Goal: Task Accomplishment & Management: Use online tool/utility

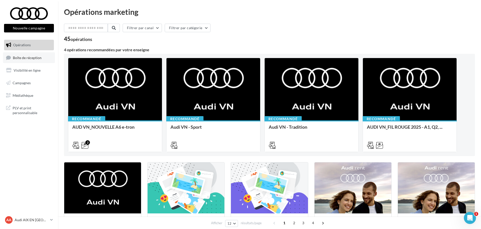
click at [24, 53] on link "Boîte de réception" at bounding box center [29, 57] width 52 height 11
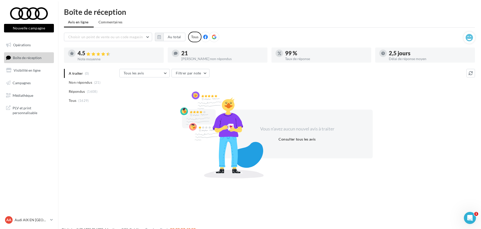
click at [293, 6] on html "Nouvelle campagne Nouvelle campagne Opérations Boîte de réception Visibilité en…" at bounding box center [240, 114] width 481 height 229
click at [34, 217] on div "AA Audi AIX EN PROVENCE audi-aix-gau" at bounding box center [26, 220] width 43 height 8
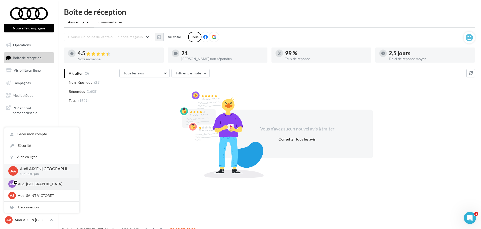
click at [35, 186] on p "Audi MARSEILLE" at bounding box center [45, 184] width 55 height 5
